Goal: Contribute content: Contribute content

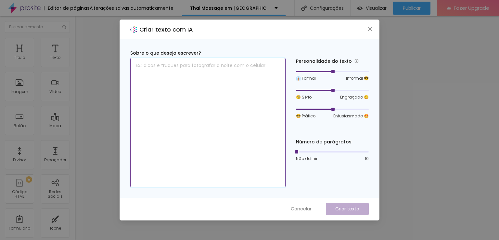
click at [152, 68] on textarea at bounding box center [207, 122] width 155 height 129
paste textarea "L Ipsu Dolorsit a con adip elitsed doe tempor inc utlabor et Doloremag, aliq e …"
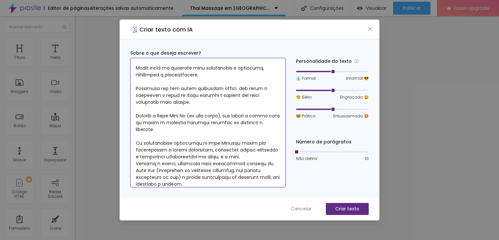
scroll to position [97, 0]
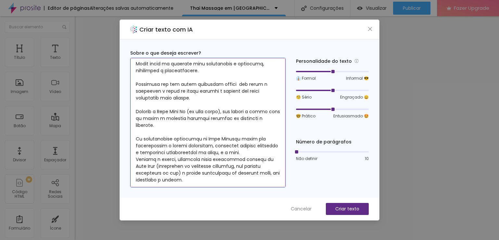
drag, startPoint x: 246, startPoint y: 182, endPoint x: 248, endPoint y: 177, distance: 5.1
click at [247, 179] on textarea at bounding box center [207, 122] width 155 height 129
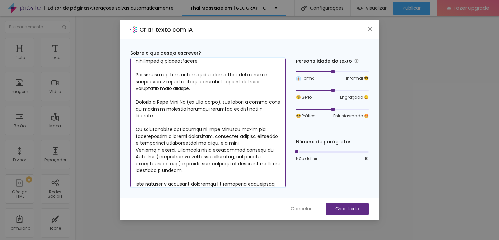
type textarea "L Ipsu Dolorsit a con adip elitsed doe tempor inc utlabor et Doloremag, aliq e …"
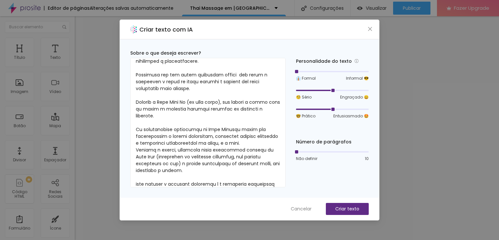
drag, startPoint x: 334, startPoint y: 71, endPoint x: 301, endPoint y: 74, distance: 32.6
click at [301, 74] on div "👔 Formal Informal 😎" at bounding box center [332, 75] width 73 height 12
drag, startPoint x: 332, startPoint y: 90, endPoint x: 298, endPoint y: 112, distance: 41.2
click at [298, 112] on div "👔 Formal Informal 😎 🧐 Sério Engraçado 😄 🤓 Prático Entusiasmado 🤩" at bounding box center [332, 94] width 73 height 50
click at [294, 111] on div at bounding box center [295, 108] width 3 height 3
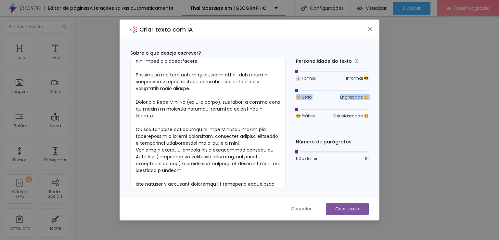
click at [340, 203] on button "Criar texto" at bounding box center [347, 209] width 43 height 12
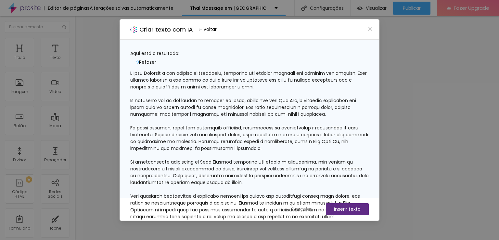
scroll to position [0, 0]
click at [156, 59] on span "Refazer" at bounding box center [147, 62] width 17 height 7
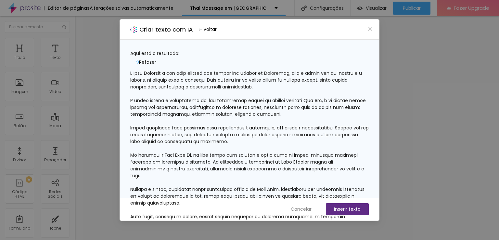
scroll to position [74, 0]
click at [316, 151] on div at bounding box center [249, 152] width 238 height 164
click at [369, 31] on icon "close" at bounding box center [369, 28] width 5 height 5
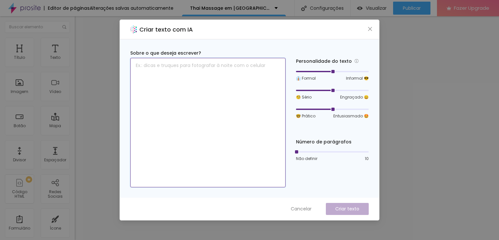
click at [239, 71] on textarea at bounding box center [207, 122] width 155 height 129
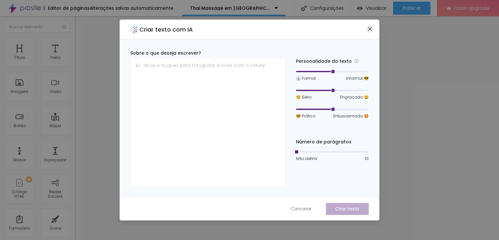
click at [368, 30] on icon "close" at bounding box center [369, 28] width 5 height 5
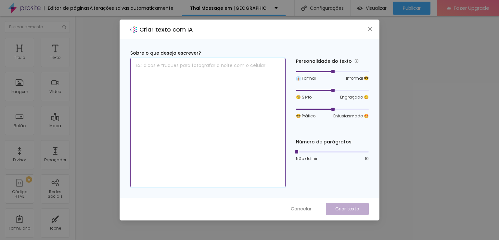
paste textarea "L Ipsu Dolorsit a con adip elitsed doe tempor inc utlabor et Doloremag, aliq e …"
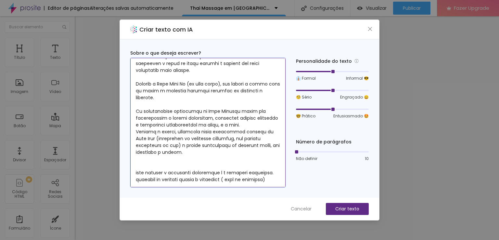
scroll to position [134, 0]
click at [168, 179] on textarea at bounding box center [207, 122] width 155 height 129
type textarea "L Ipsu Dolorsit a con adip elitsed doe tempor inc utlabor et Doloremag, aliq e …"
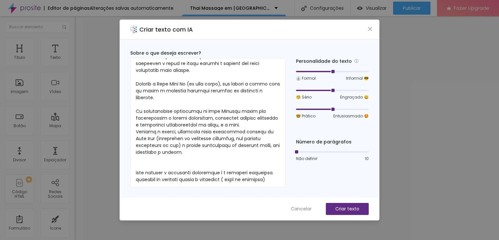
click at [330, 93] on div "🧐 Sério Engraçado 😄" at bounding box center [332, 94] width 73 height 12
drag, startPoint x: 331, startPoint y: 89, endPoint x: 301, endPoint y: 90, distance: 29.9
click at [301, 90] on div at bounding box center [332, 90] width 73 height 4
drag, startPoint x: 334, startPoint y: 111, endPoint x: 307, endPoint y: 107, distance: 26.6
click at [307, 107] on div at bounding box center [332, 109] width 73 height 4
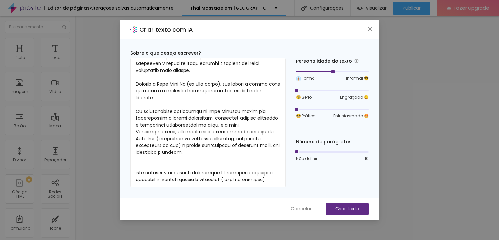
drag, startPoint x: 313, startPoint y: 109, endPoint x: 301, endPoint y: 110, distance: 12.1
click at [301, 110] on div at bounding box center [332, 109] width 73 height 4
drag, startPoint x: 332, startPoint y: 73, endPoint x: 310, endPoint y: 71, distance: 22.8
click at [310, 71] on div at bounding box center [332, 71] width 73 height 4
click at [308, 72] on div at bounding box center [305, 71] width 18 height 1
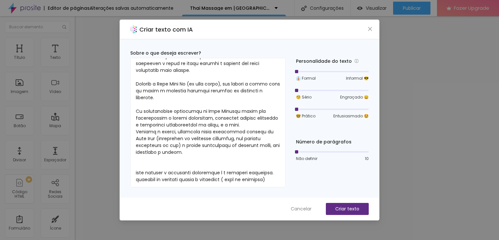
click at [304, 69] on div at bounding box center [332, 71] width 73 height 4
click at [297, 108] on div at bounding box center [295, 108] width 3 height 3
click at [301, 109] on div at bounding box center [332, 108] width 73 height 1
click at [297, 109] on div at bounding box center [295, 108] width 3 height 3
drag, startPoint x: 297, startPoint y: 109, endPoint x: 303, endPoint y: 109, distance: 5.9
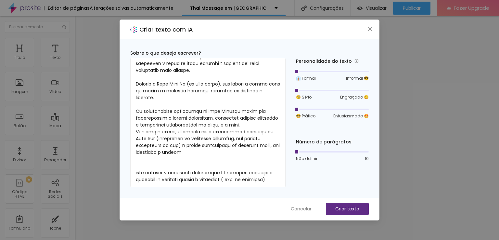
click at [303, 109] on div at bounding box center [332, 109] width 73 height 4
click at [337, 205] on p "Criar texto" at bounding box center [347, 208] width 24 height 7
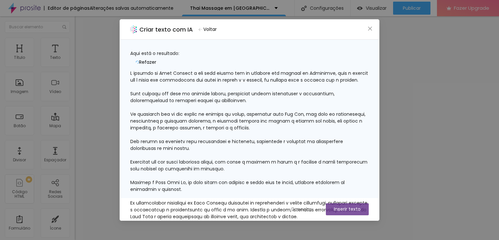
scroll to position [0, 0]
drag, startPoint x: 351, startPoint y: 54, endPoint x: 347, endPoint y: 54, distance: 3.9
click at [139, 60] on icon "button" at bounding box center [137, 61] width 4 height 3
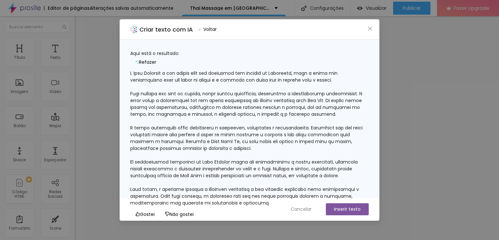
scroll to position [68, 0]
click at [156, 59] on span "Refazer" at bounding box center [147, 62] width 17 height 7
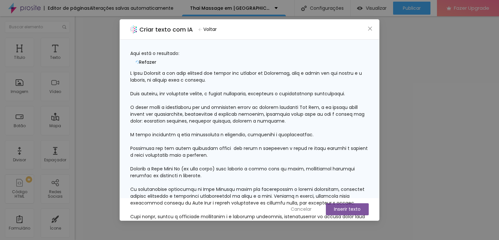
click at [156, 59] on span "Refazer" at bounding box center [147, 62] width 17 height 7
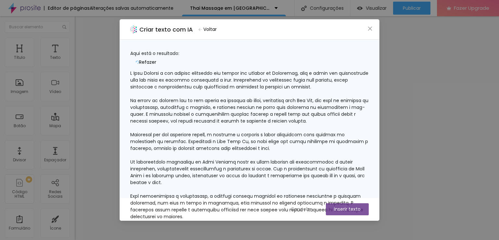
click at [161, 57] on button "Refazer" at bounding box center [145, 62] width 31 height 10
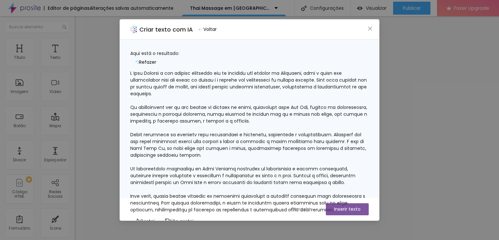
click at [156, 59] on span "Refazer" at bounding box center [147, 62] width 17 height 7
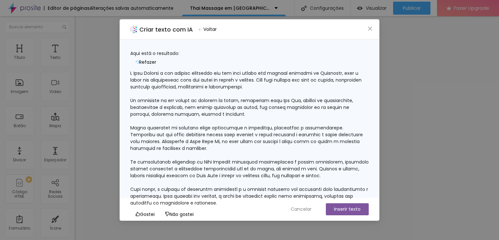
click at [205, 31] on button "Voltar" at bounding box center [207, 29] width 24 height 9
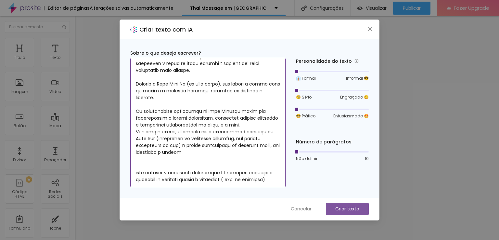
scroll to position [138, 0]
drag, startPoint x: 381, startPoint y: 192, endPoint x: 205, endPoint y: 136, distance: 185.2
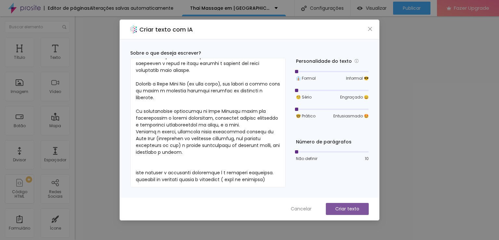
drag, startPoint x: 205, startPoint y: 136, endPoint x: 341, endPoint y: 211, distance: 155.4
click at [341, 211] on p "Criar texto" at bounding box center [347, 208] width 24 height 7
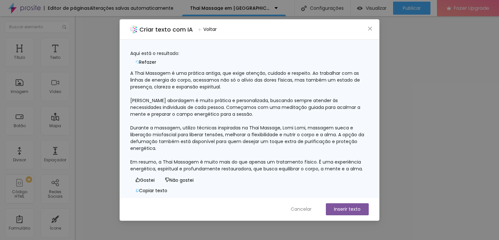
scroll to position [19, 0]
click at [156, 59] on span "Refazer" at bounding box center [147, 62] width 17 height 7
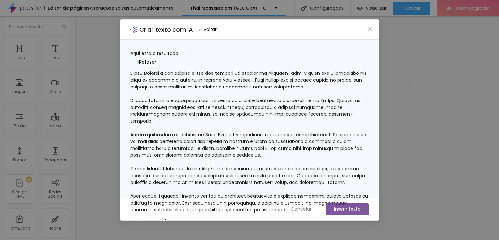
drag, startPoint x: 210, startPoint y: 128, endPoint x: 356, endPoint y: 129, distance: 146.1
click at [356, 129] on div at bounding box center [249, 141] width 238 height 143
drag, startPoint x: 247, startPoint y: 112, endPoint x: 340, endPoint y: 109, distance: 92.9
click at [340, 109] on div at bounding box center [249, 141] width 238 height 143
click at [313, 111] on div at bounding box center [249, 141] width 238 height 143
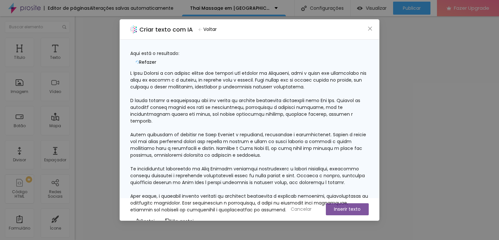
click at [340, 110] on div at bounding box center [249, 141] width 238 height 143
click at [337, 112] on div at bounding box center [249, 141] width 238 height 143
click at [338, 110] on div at bounding box center [249, 141] width 238 height 143
drag, startPoint x: 338, startPoint y: 110, endPoint x: 328, endPoint y: 104, distance: 11.6
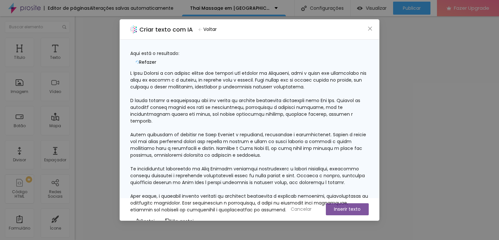
click at [328, 104] on div at bounding box center [249, 141] width 238 height 143
click at [326, 111] on div at bounding box center [249, 141] width 238 height 143
click at [280, 108] on div at bounding box center [249, 141] width 238 height 143
drag, startPoint x: 275, startPoint y: 109, endPoint x: 267, endPoint y: 107, distance: 7.8
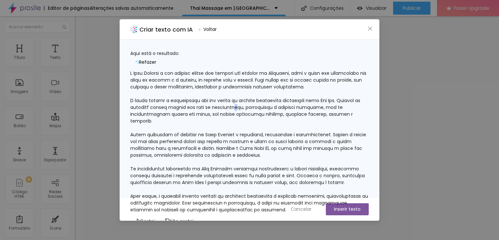
click at [273, 109] on div at bounding box center [249, 141] width 238 height 143
drag, startPoint x: 249, startPoint y: 111, endPoint x: 270, endPoint y: 106, distance: 21.9
click at [272, 109] on div at bounding box center [249, 141] width 238 height 143
click at [172, 226] on button "Copiar texto" at bounding box center [151, 231] width 42 height 10
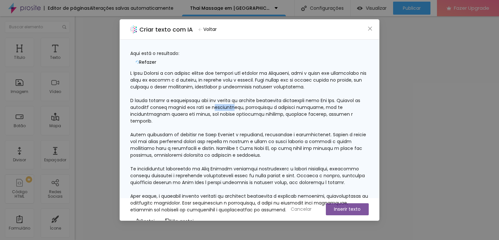
click at [172, 226] on button "Copiar texto" at bounding box center [151, 231] width 42 height 10
click at [350, 207] on button "Inserir texto" at bounding box center [347, 209] width 43 height 12
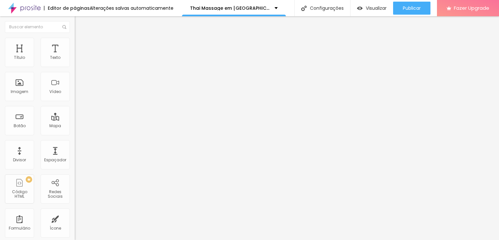
click at [75, 27] on button "Editar Texto" at bounding box center [112, 23] width 75 height 15
click at [80, 23] on div "Editar Ícone" at bounding box center [98, 23] width 37 height 5
click at [53, 165] on div "Espaçador" at bounding box center [55, 154] width 29 height 29
click at [79, 60] on span "Trocar icone" at bounding box center [93, 57] width 29 height 6
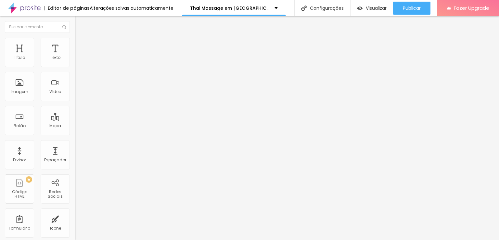
type input "FOL"
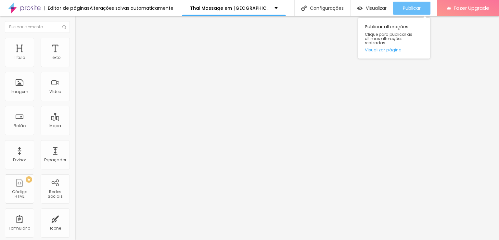
click at [417, 9] on span "Publicar" at bounding box center [412, 8] width 18 height 5
click at [408, 5] on div "Publicar" at bounding box center [412, 8] width 18 height 13
click at [394, 0] on div "Publicar Publicar alterações Clique para publicar as ultimas alterações reaizad…" at bounding box center [411, 8] width 37 height 16
click at [395, 9] on button "Publicar" at bounding box center [411, 8] width 37 height 13
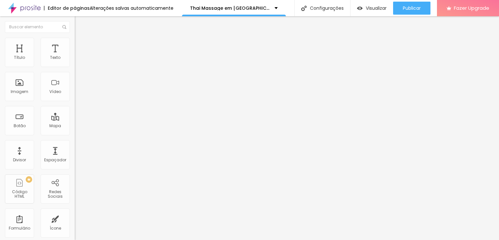
click at [75, 56] on span "Trocar imagem" at bounding box center [92, 53] width 35 height 6
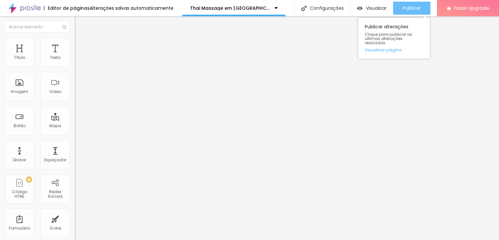
click at [406, 12] on div "Publicar" at bounding box center [412, 8] width 18 height 13
click at [419, 2] on div "Publicar" at bounding box center [412, 8] width 18 height 13
